Goal: Transaction & Acquisition: Purchase product/service

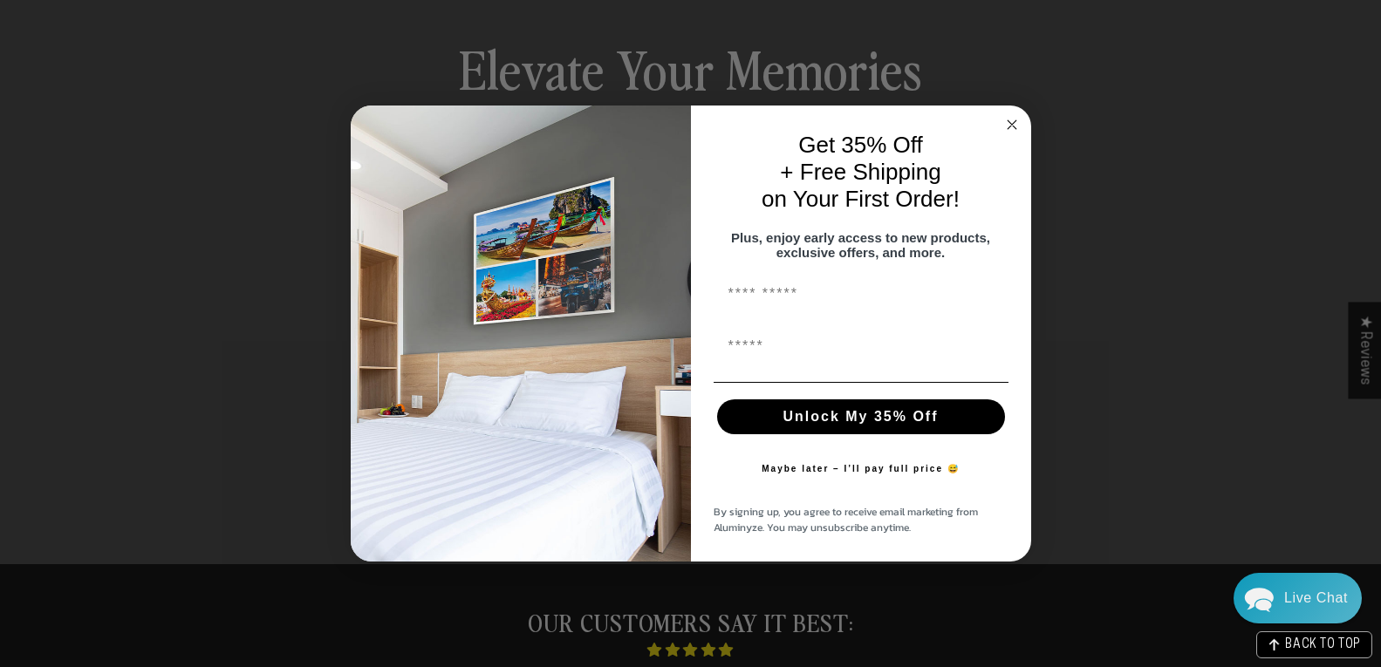
scroll to position [1794, 0]
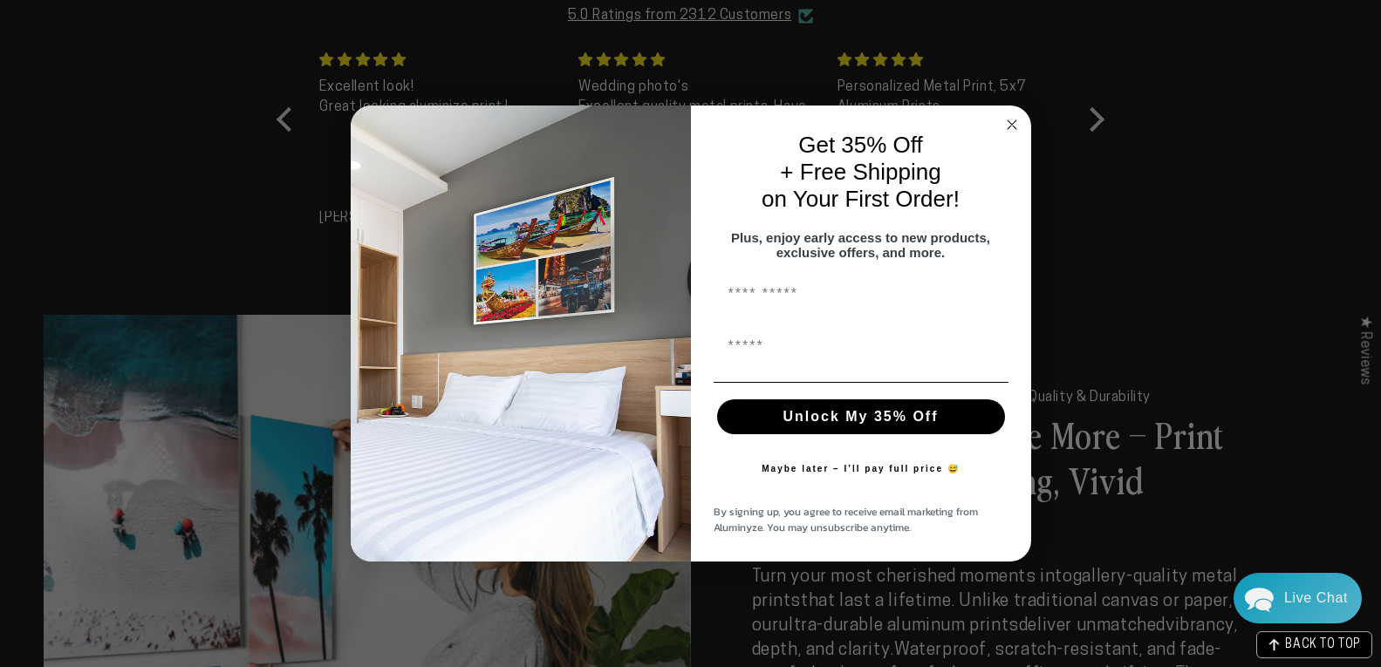
click at [640, 7] on div "Close dialog Get 35% Off + Free Shipping on Your First Order! Plus, enjoy early…" at bounding box center [690, 333] width 1381 height 667
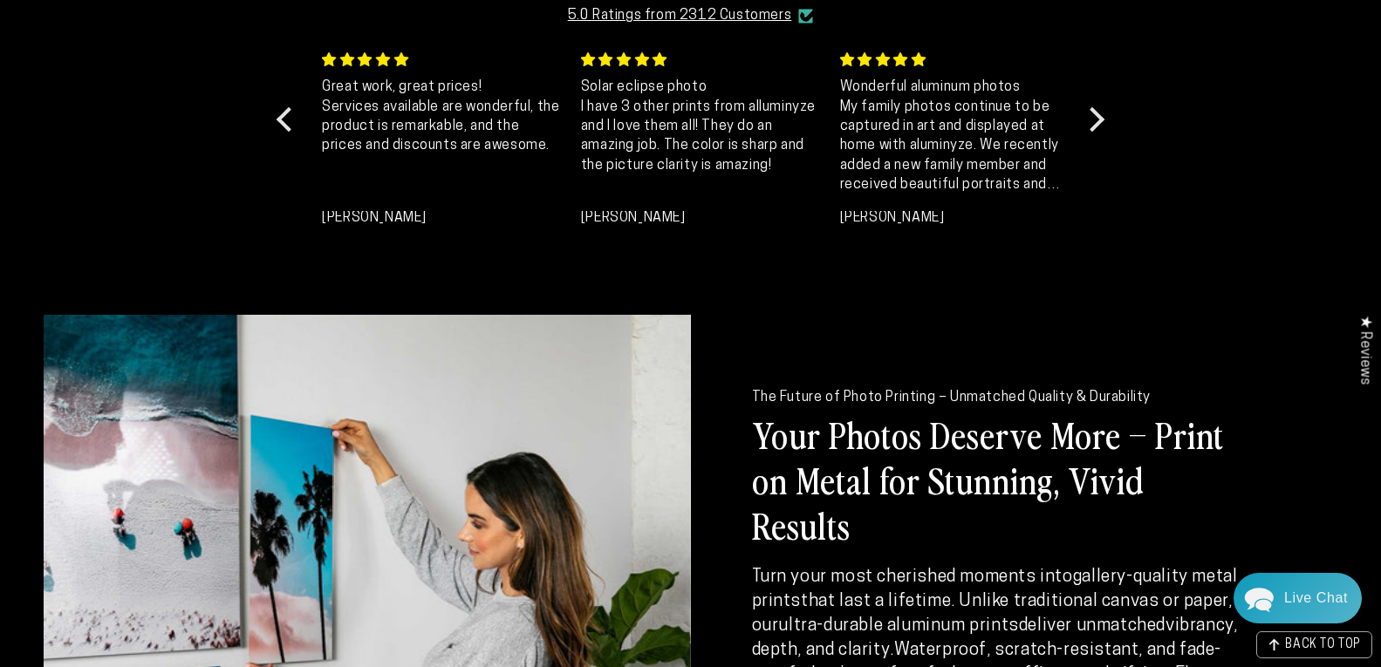
click at [229, 208] on link at bounding box center [690, 333] width 1381 height 667
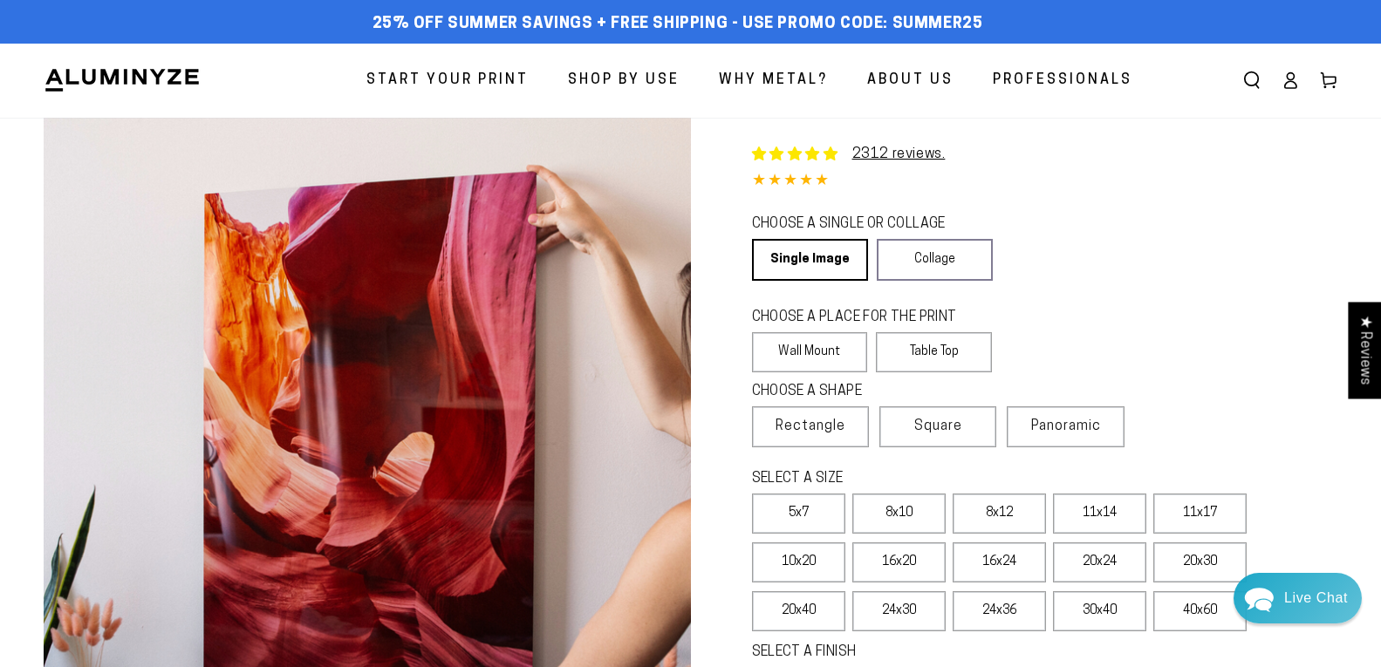
select select "**********"
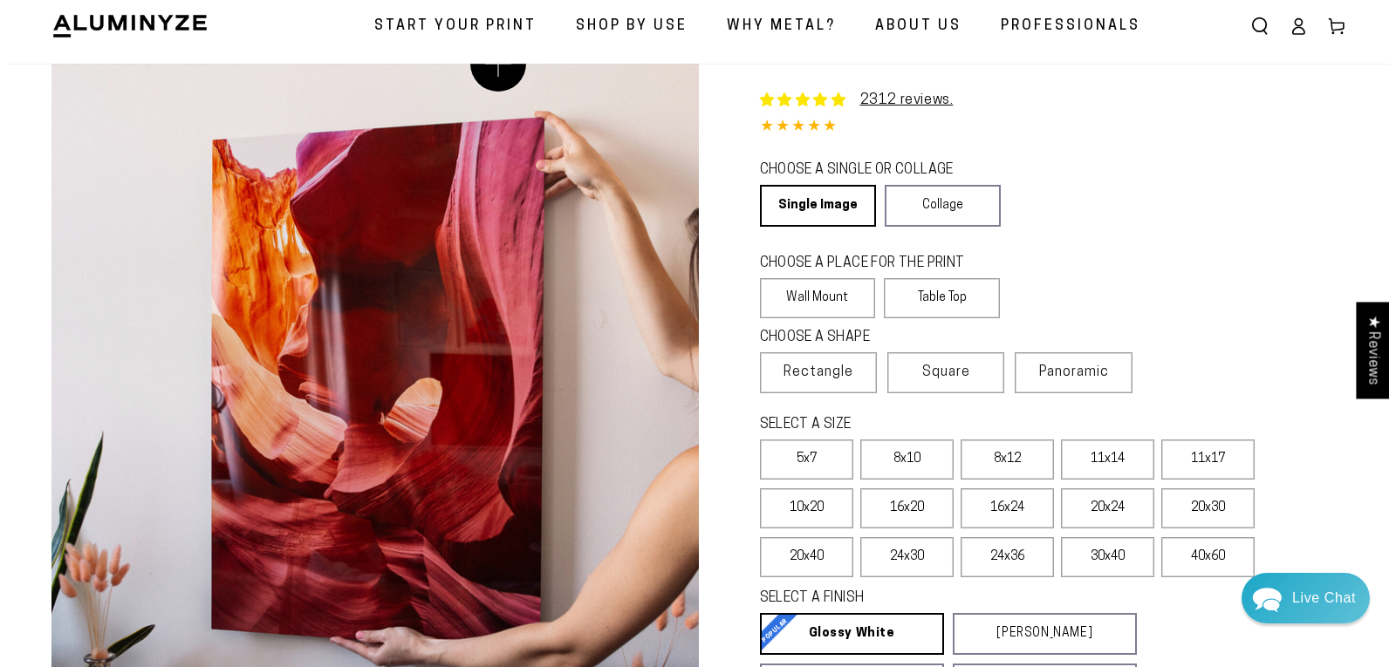
scroll to position [121, 0]
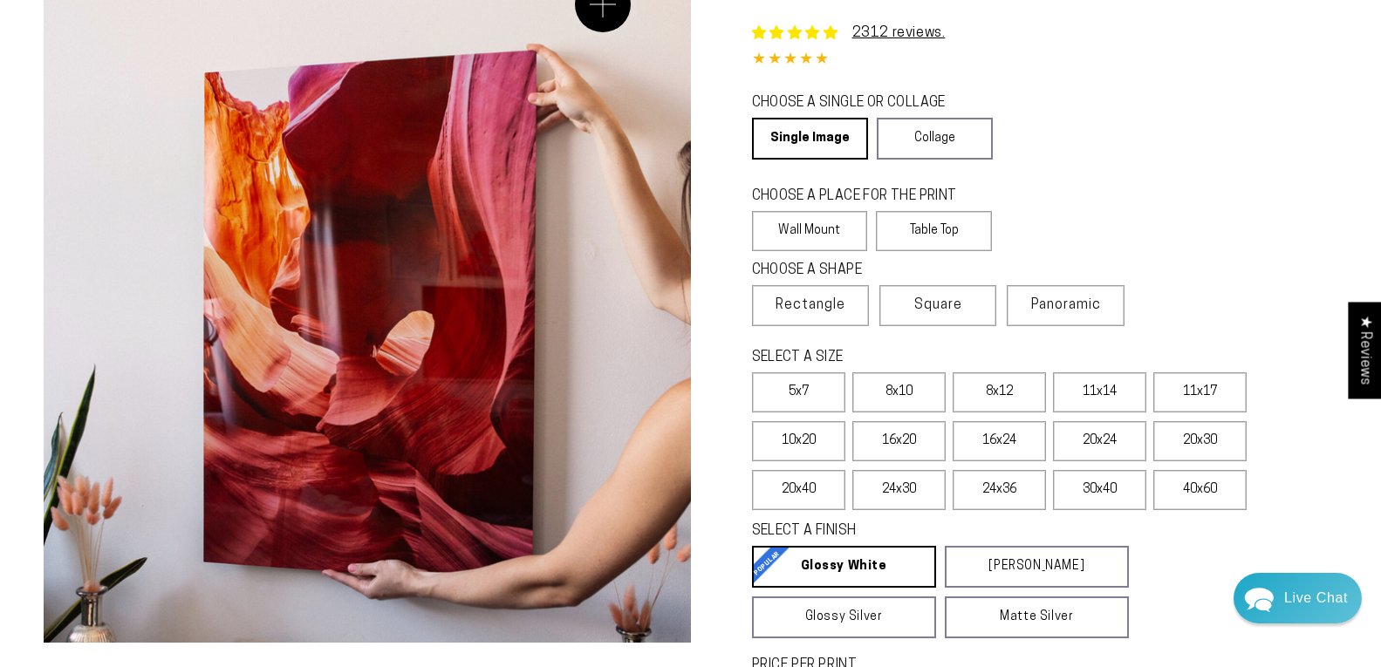
click at [603, 4] on button "Open media 1 in modal" at bounding box center [367, 320] width 647 height 647
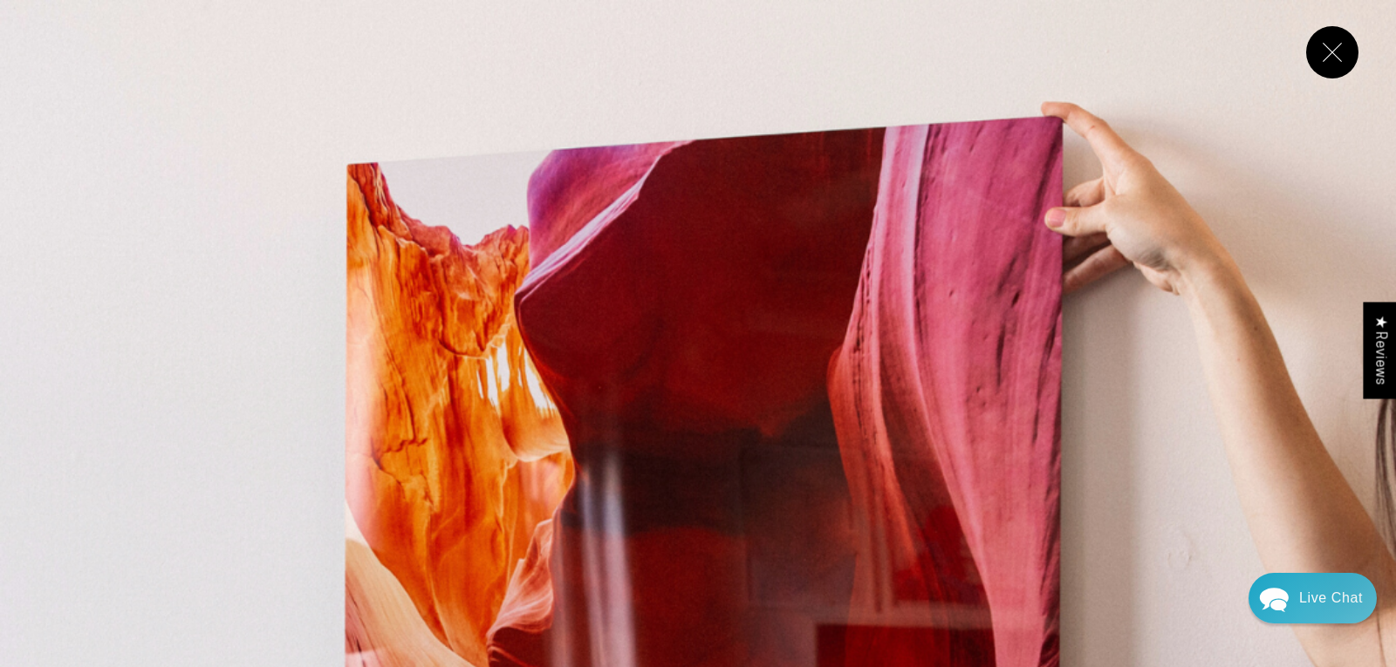
click at [403, 12] on link at bounding box center [698, 333] width 1396 height 667
